Goal: Information Seeking & Learning: Learn about a topic

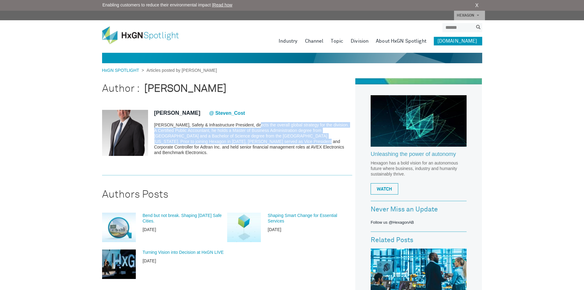
drag, startPoint x: 254, startPoint y: 126, endPoint x: 254, endPoint y: 144, distance: 17.8
click at [254, 144] on p "[PERSON_NAME], Safety & Infrastructure President, directs the overall global st…" at bounding box center [253, 138] width 198 height 33
drag, startPoint x: 256, startPoint y: 148, endPoint x: 223, endPoint y: 127, distance: 39.6
click at [223, 127] on p "[PERSON_NAME], Safety & Infrastructure President, directs the overall global st…" at bounding box center [253, 138] width 198 height 33
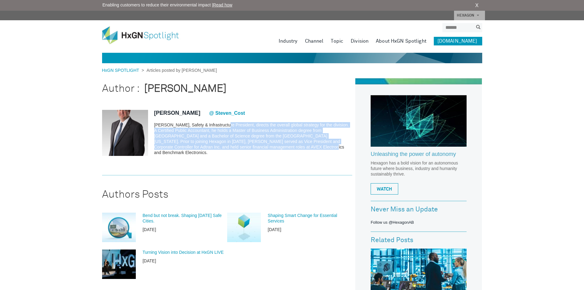
click at [223, 127] on p "[PERSON_NAME], Safety & Infrastructure President, directs the overall global st…" at bounding box center [253, 138] width 198 height 33
drag, startPoint x: 221, startPoint y: 129, endPoint x: 276, endPoint y: 149, distance: 58.1
click at [276, 149] on p "[PERSON_NAME], Safety & Infrastructure President, directs the overall global st…" at bounding box center [253, 138] width 198 height 33
drag, startPoint x: 276, startPoint y: 149, endPoint x: 178, endPoint y: 137, distance: 98.7
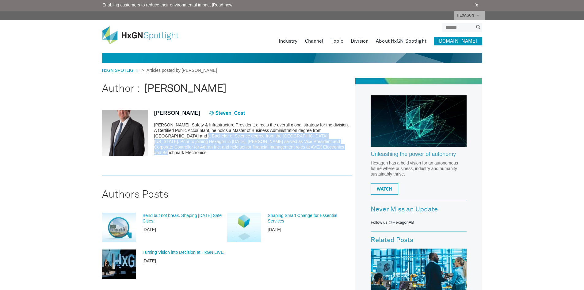
click at [178, 137] on p "[PERSON_NAME], Safety & Infrastructure President, directs the overall global st…" at bounding box center [253, 138] width 198 height 33
